Goal: Book appointment/travel/reservation

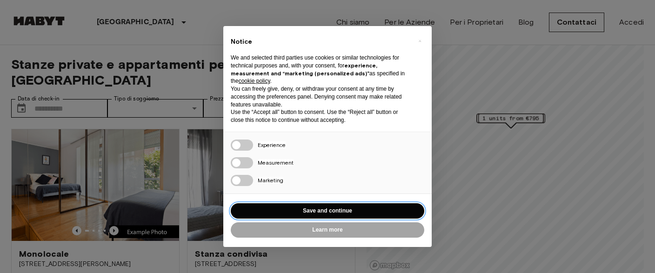
click at [347, 211] on button "Save and continue" at bounding box center [327, 210] width 193 height 15
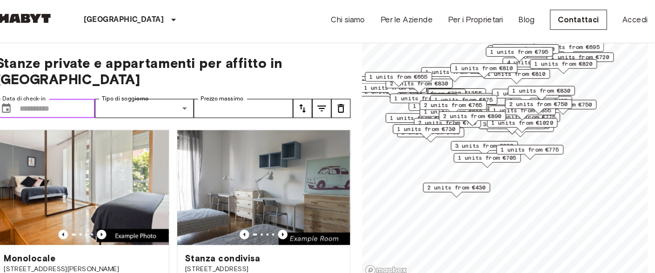
click at [78, 99] on input "Data di check-in" at bounding box center [70, 108] width 73 height 19
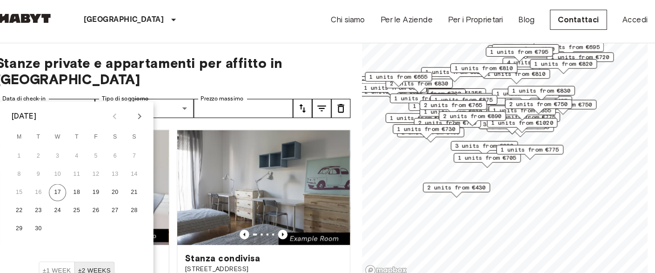
click at [152, 114] on icon "Next month" at bounding box center [150, 116] width 11 height 11
click at [121, 158] on button "1" at bounding box center [127, 155] width 17 height 17
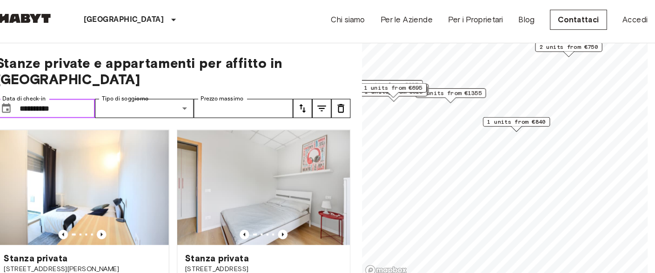
type input "**********"
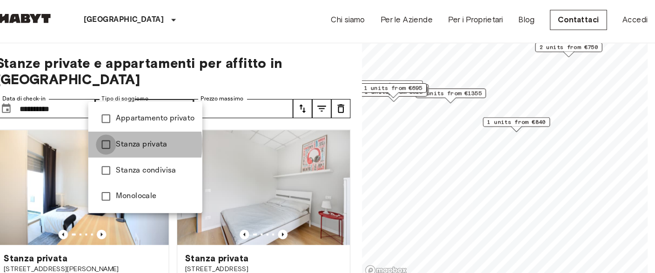
type input "**********"
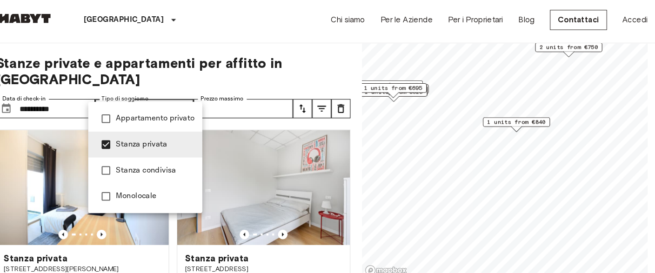
click at [237, 93] on div at bounding box center [327, 136] width 655 height 273
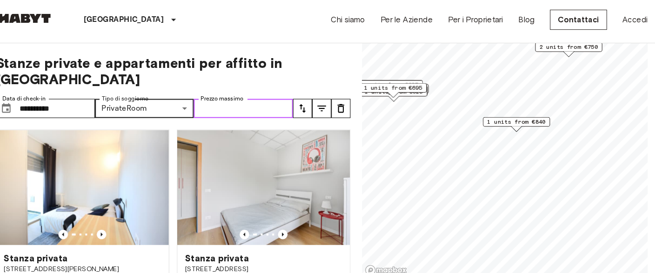
click at [255, 99] on input "Prezzo massimo" at bounding box center [251, 108] width 96 height 19
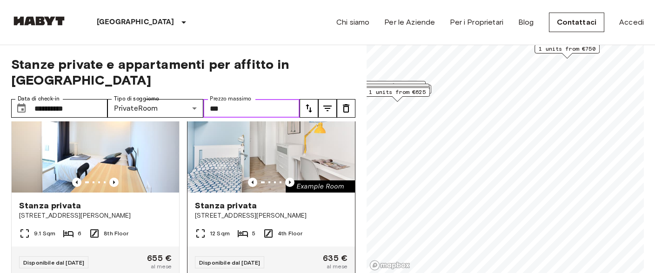
scroll to position [48, 0]
type input "***"
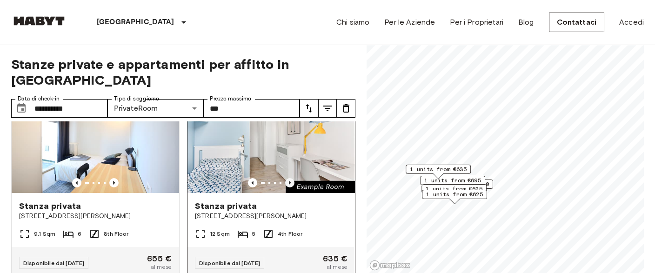
click at [292, 178] on icon "Previous image" at bounding box center [289, 182] width 9 height 9
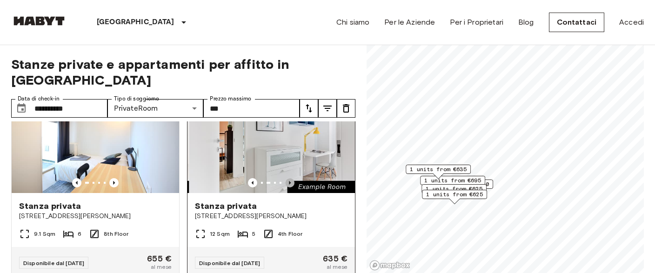
click at [292, 178] on icon "Previous image" at bounding box center [289, 182] width 9 height 9
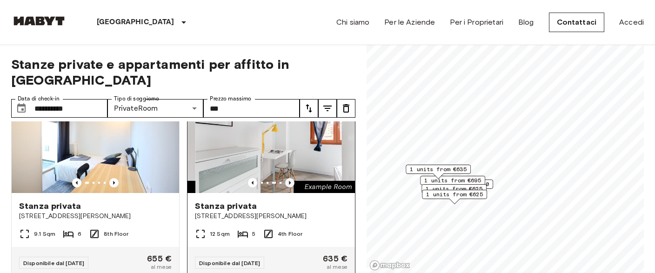
click at [292, 178] on icon "Previous image" at bounding box center [289, 182] width 9 height 9
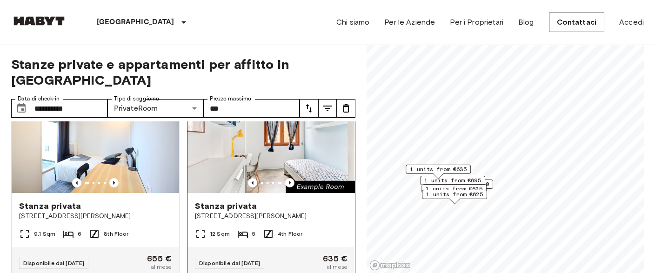
click at [295, 212] on span "[STREET_ADDRESS][PERSON_NAME]" at bounding box center [271, 216] width 153 height 9
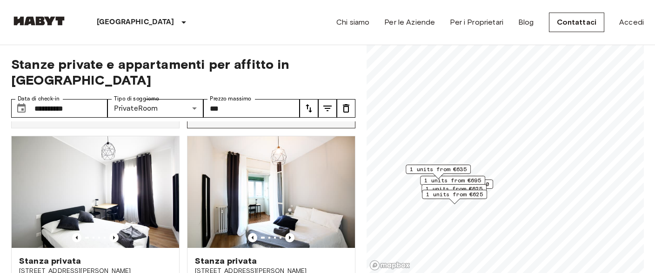
scroll to position [247, 0]
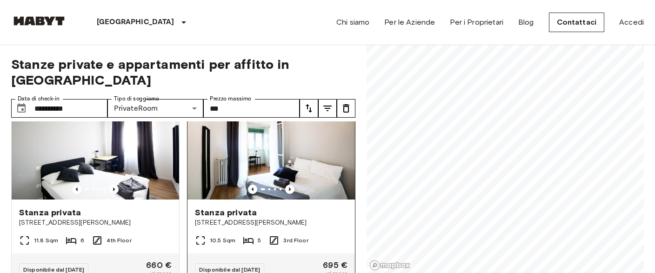
click at [342, 174] on div "**********" at bounding box center [327, 159] width 633 height 228
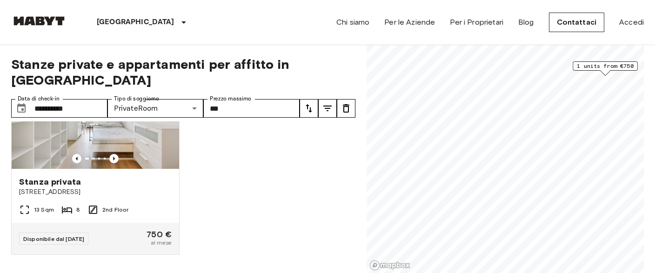
scroll to position [56, 0]
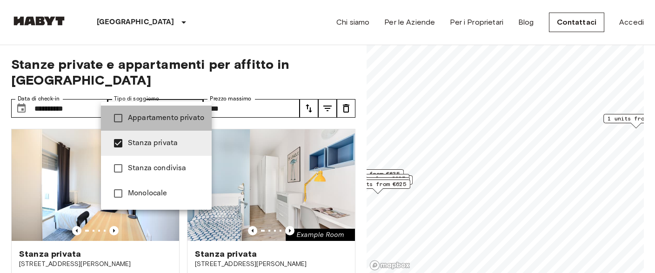
click at [164, 121] on span "Appartamento privato" at bounding box center [166, 118] width 76 height 11
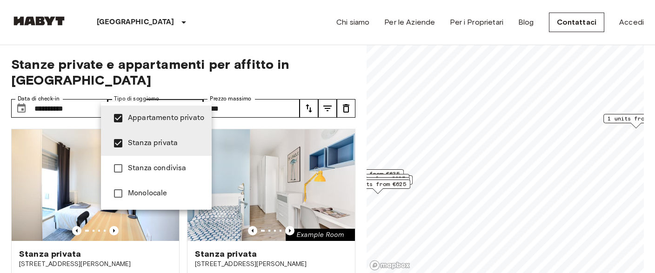
click at [180, 89] on div at bounding box center [327, 136] width 655 height 273
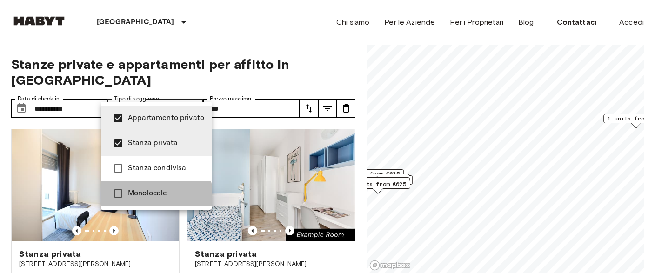
click at [144, 198] on span "Monolocale" at bounding box center [166, 193] width 76 height 11
type input "**********"
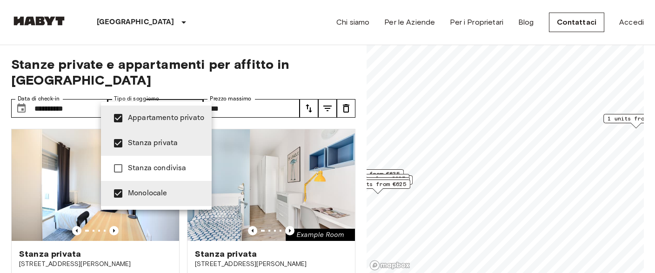
click at [194, 93] on div at bounding box center [327, 136] width 655 height 273
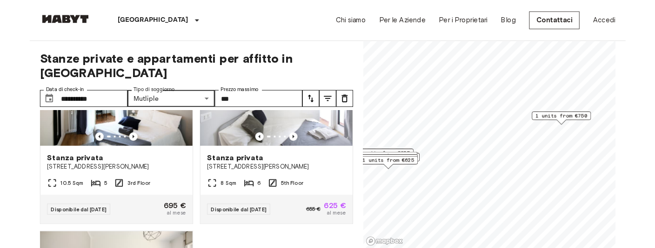
scroll to position [478, 0]
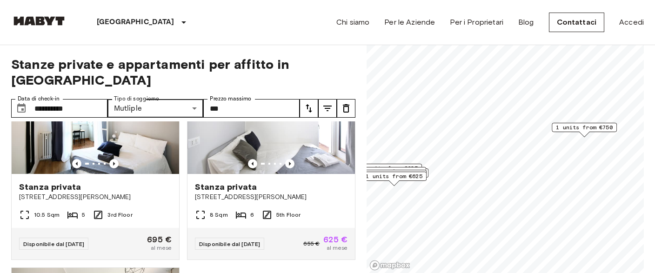
click at [584, 127] on span "1 units from €750" at bounding box center [584, 127] width 57 height 8
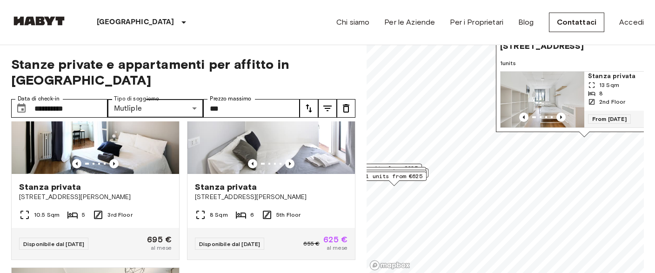
click at [554, 99] on img "Map marker" at bounding box center [542, 100] width 84 height 56
click at [538, 58] on div "Via Privata Deruta 22, 20132 Milano, IT 1 units Stanza privata 13 Sqm 8 2nd Flo…" at bounding box center [584, 83] width 177 height 100
click at [612, 117] on span "From 01 Nov 25" at bounding box center [609, 118] width 43 height 9
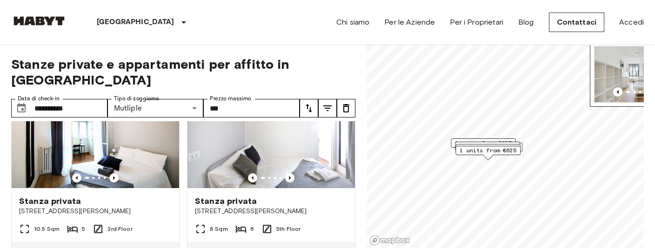
scroll to position [354, 0]
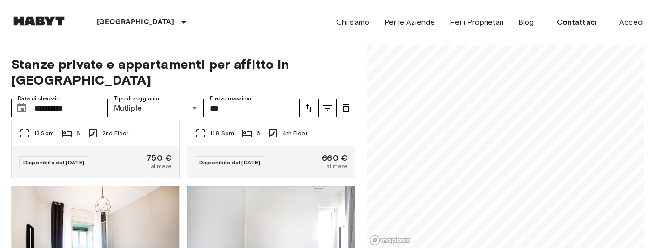
click at [365, 58] on div "**********" at bounding box center [327, 147] width 633 height 204
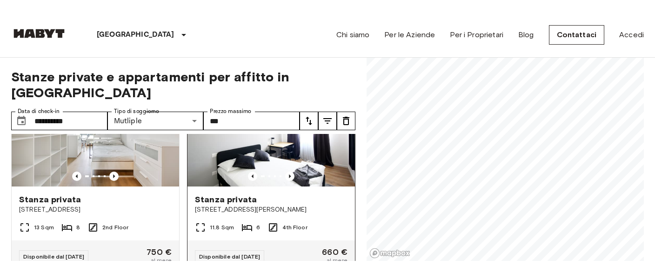
scroll to position [273, 0]
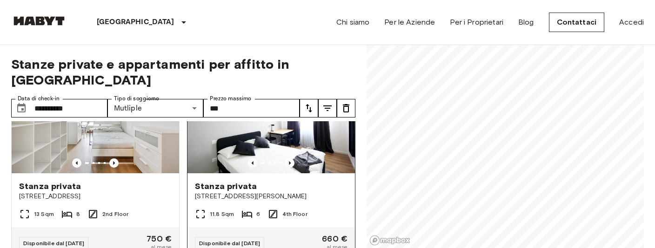
click at [262, 192] on span "Via Benjamin Constant, 6, 20153 Milano, IT" at bounding box center [271, 196] width 153 height 9
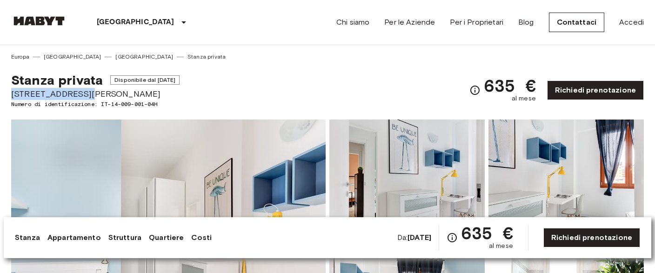
drag, startPoint x: 11, startPoint y: 95, endPoint x: 80, endPoint y: 94, distance: 69.3
copy span "[STREET_ADDRESS][PERSON_NAME]"
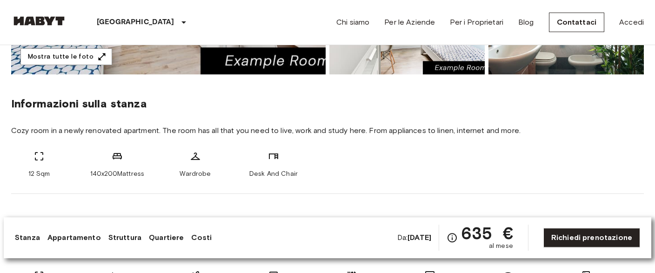
scroll to position [294, 0]
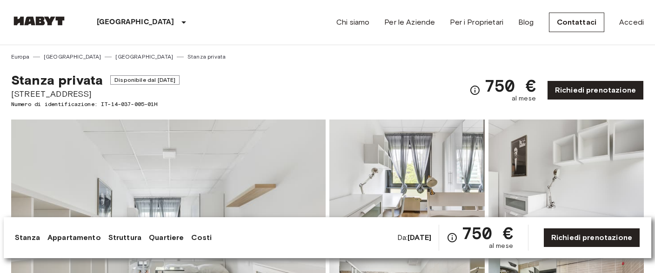
drag, startPoint x: 106, startPoint y: 93, endPoint x: 4, endPoint y: 89, distance: 101.4
copy span "Via Privata Deruta 22"
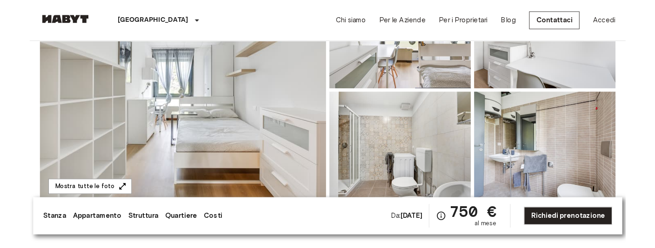
scroll to position [62, 0]
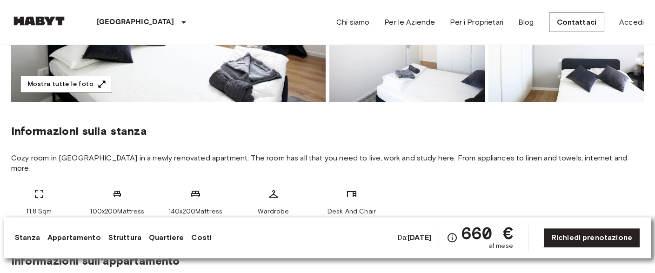
scroll to position [190, 0]
